Goal: Download file/media

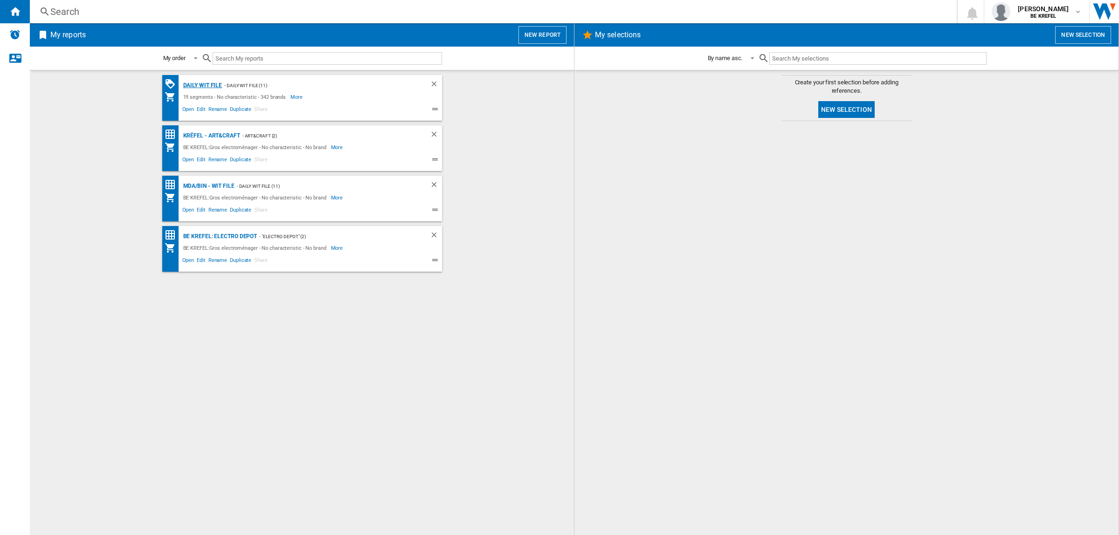
click at [214, 89] on div "Daily WIT file" at bounding box center [202, 86] width 42 height 12
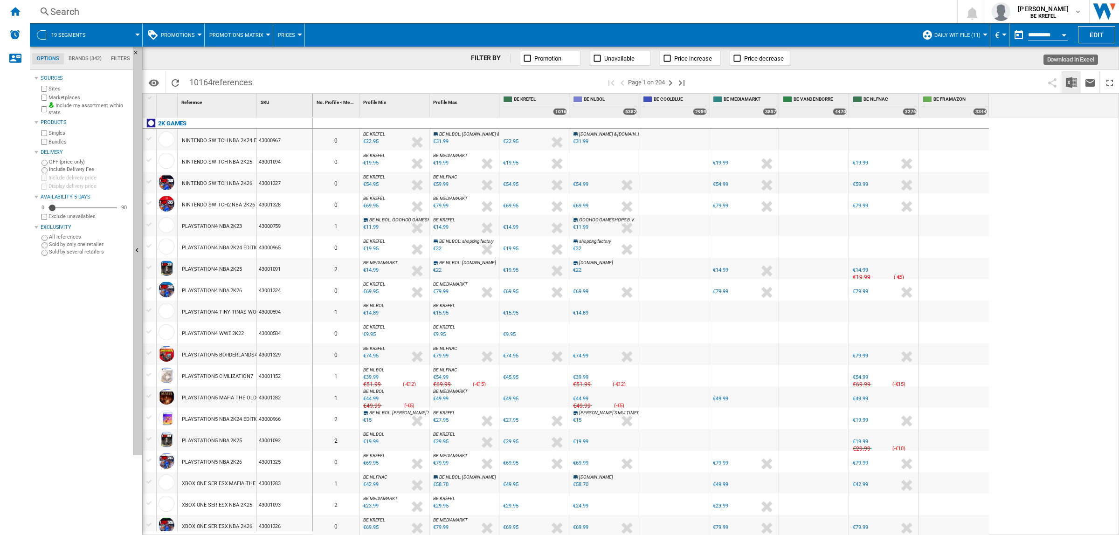
click at [1066, 80] on img "Download in Excel" at bounding box center [1071, 82] width 11 height 11
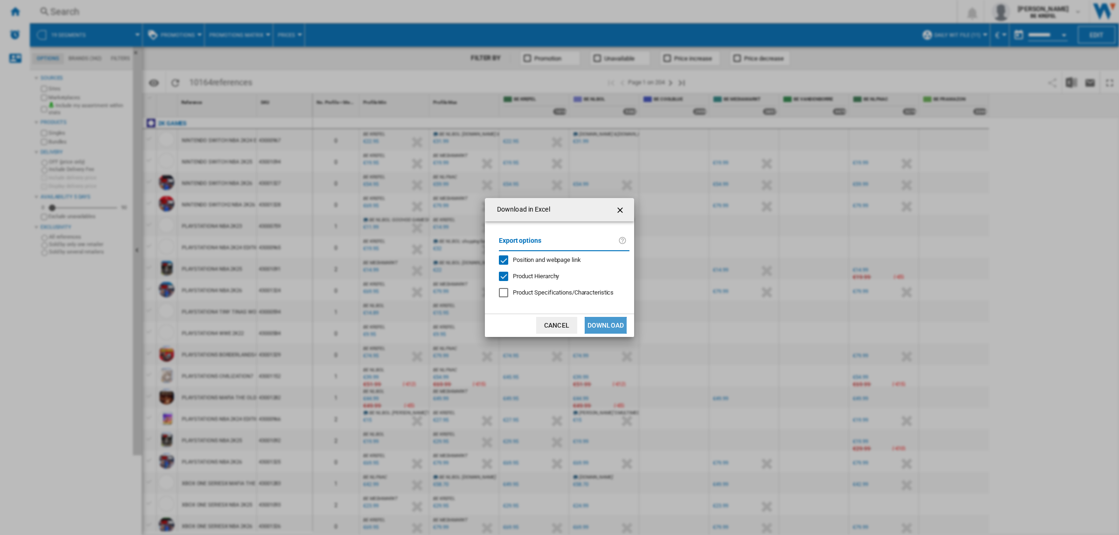
click at [599, 329] on button "Download" at bounding box center [606, 325] width 42 height 17
